Goal: Task Accomplishment & Management: Complete application form

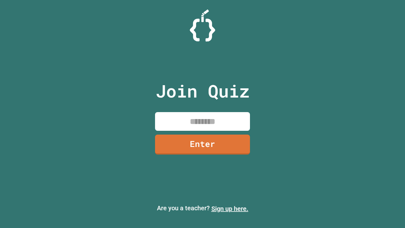
click at [230, 209] on link "Sign up here." at bounding box center [229, 209] width 37 height 8
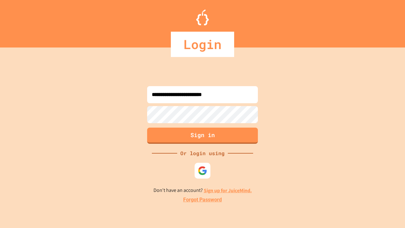
type input "**********"
